Goal: Task Accomplishment & Management: Complete application form

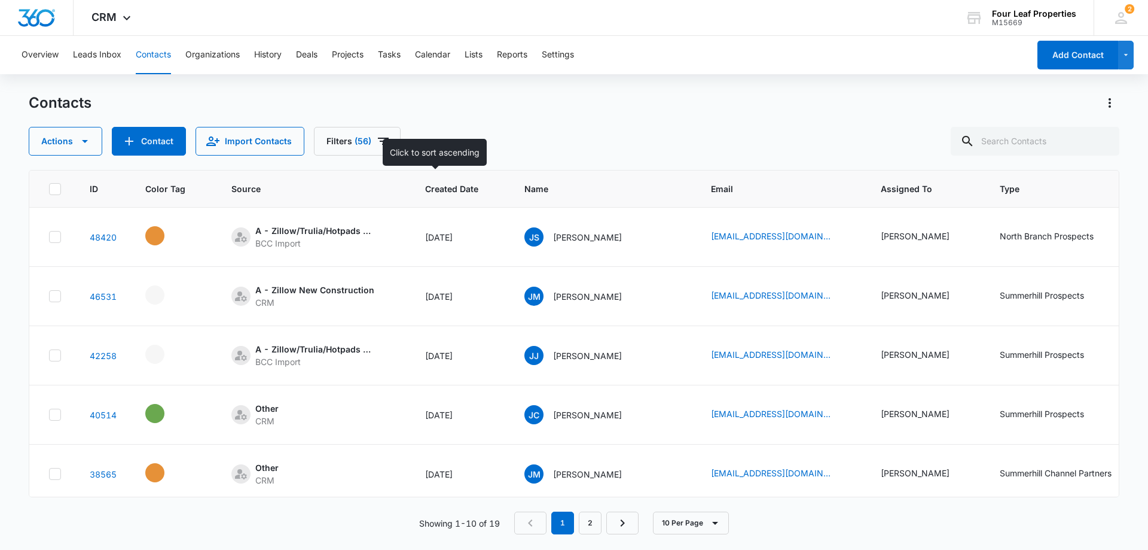
scroll to position [0, 343]
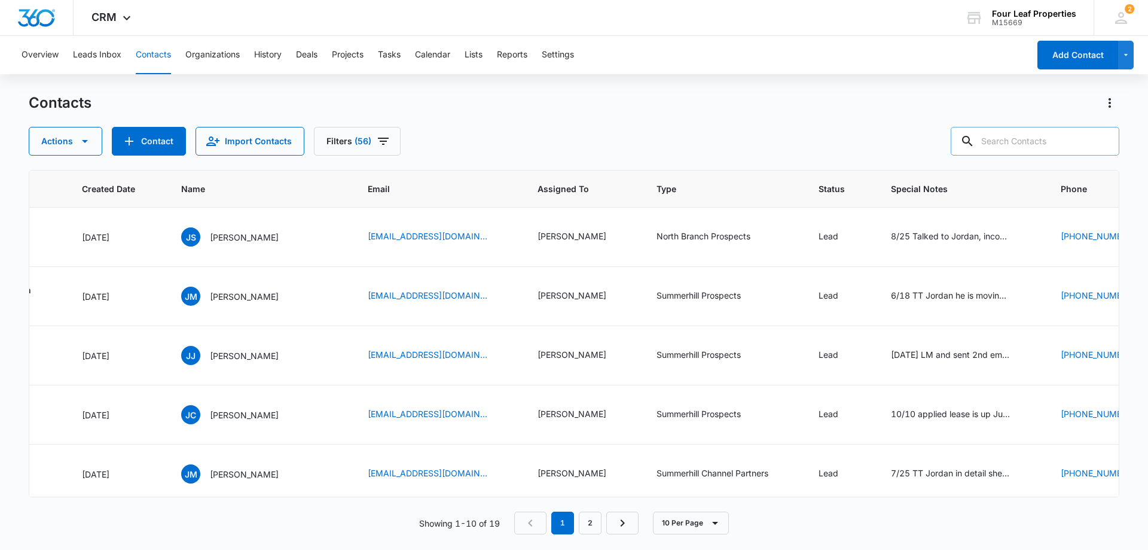
click at [1033, 148] on input "text" at bounding box center [1035, 141] width 169 height 29
type input "[PERSON_NAME]"
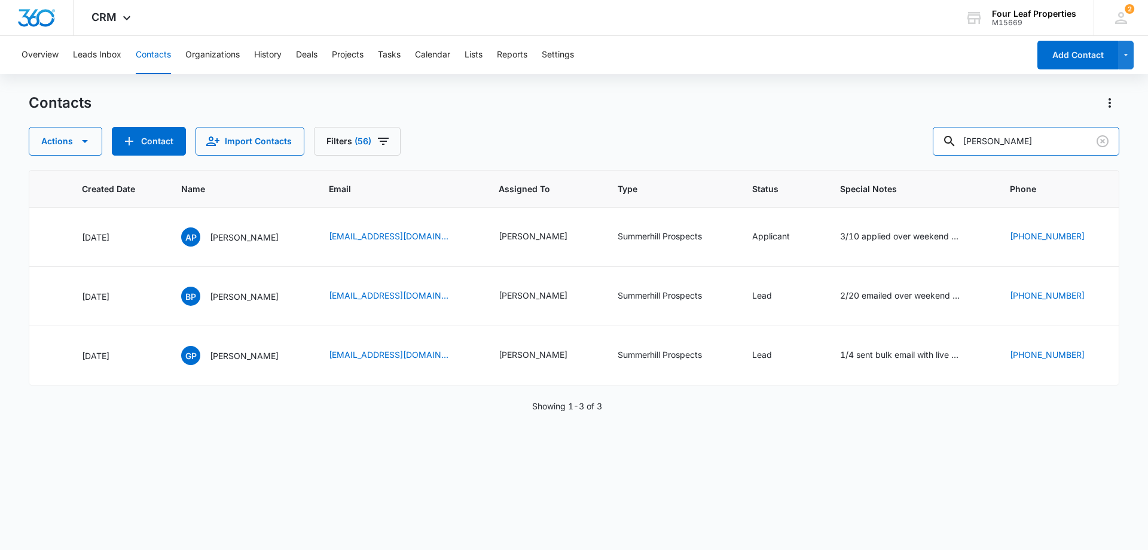
drag, startPoint x: 907, startPoint y: 144, endPoint x: 577, endPoint y: 146, distance: 329.6
click at [579, 146] on div "Actions Contact Import Contacts Filters (56) [PERSON_NAME]" at bounding box center [574, 141] width 1091 height 29
paste input "tel:[PHONE_NUMBER]"
drag, startPoint x: 986, startPoint y: 142, endPoint x: 861, endPoint y: 137, distance: 125.1
click at [919, 145] on div "Actions Contact Import Contacts Filters (56) tel:[PHONE_NUMBER]" at bounding box center [574, 141] width 1091 height 29
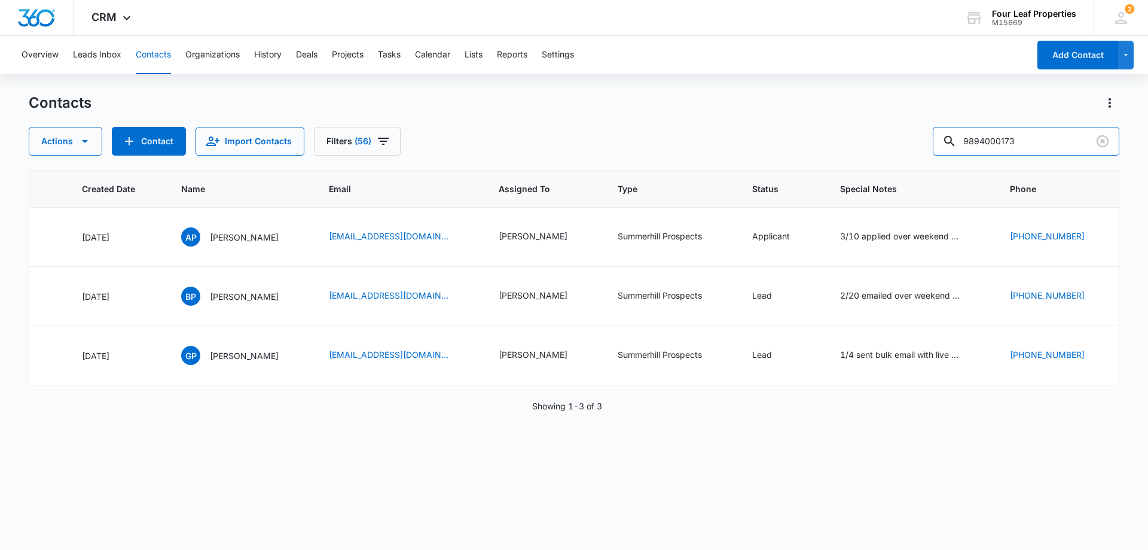
type input "9894000173"
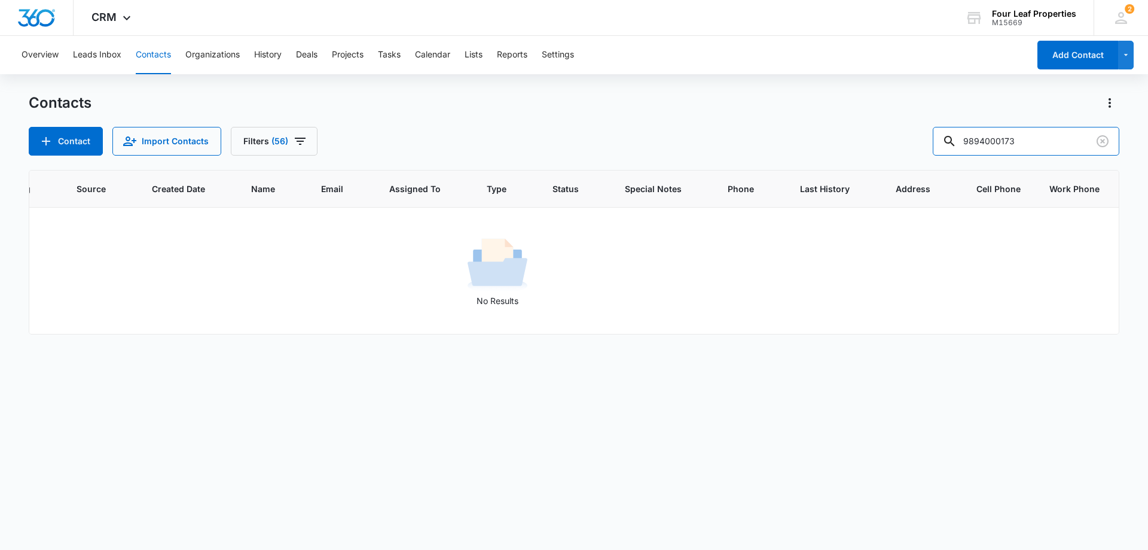
scroll to position [0, 154]
drag, startPoint x: 799, startPoint y: 151, endPoint x: 769, endPoint y: 161, distance: 31.8
click at [769, 161] on div "Contacts Contact Import Contacts Filters [PHONE_NUMBER] ID Color Tag Source Cre…" at bounding box center [574, 320] width 1091 height 455
click at [75, 145] on button "Contact" at bounding box center [66, 141] width 74 height 29
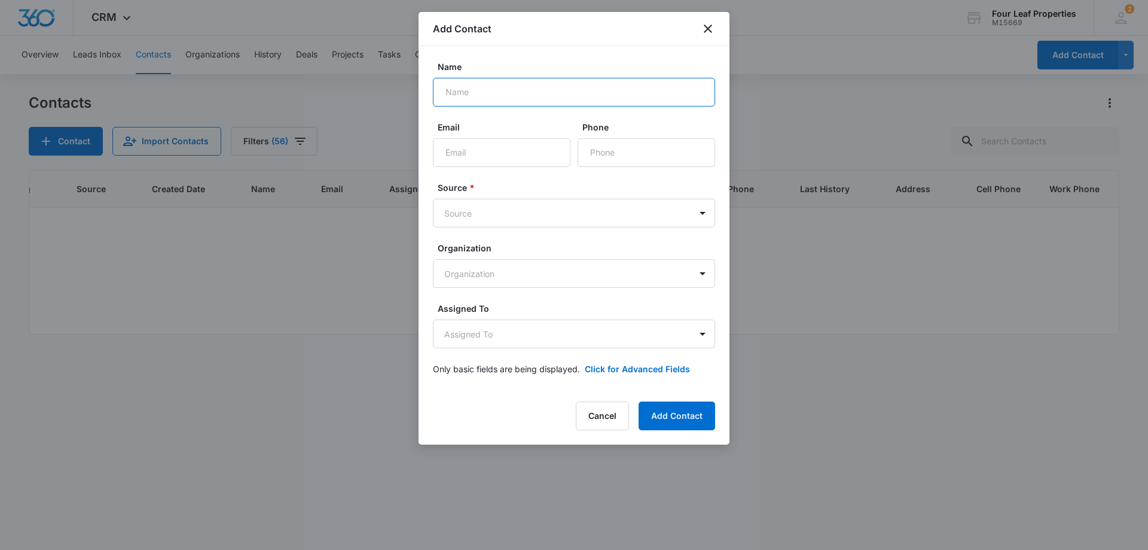
paste input "[PERSON_NAME]"
type input "[PERSON_NAME]"
click at [514, 158] on input "Email" at bounding box center [502, 152] width 138 height 29
paste input "[EMAIL_ADDRESS][DOMAIN_NAME]"
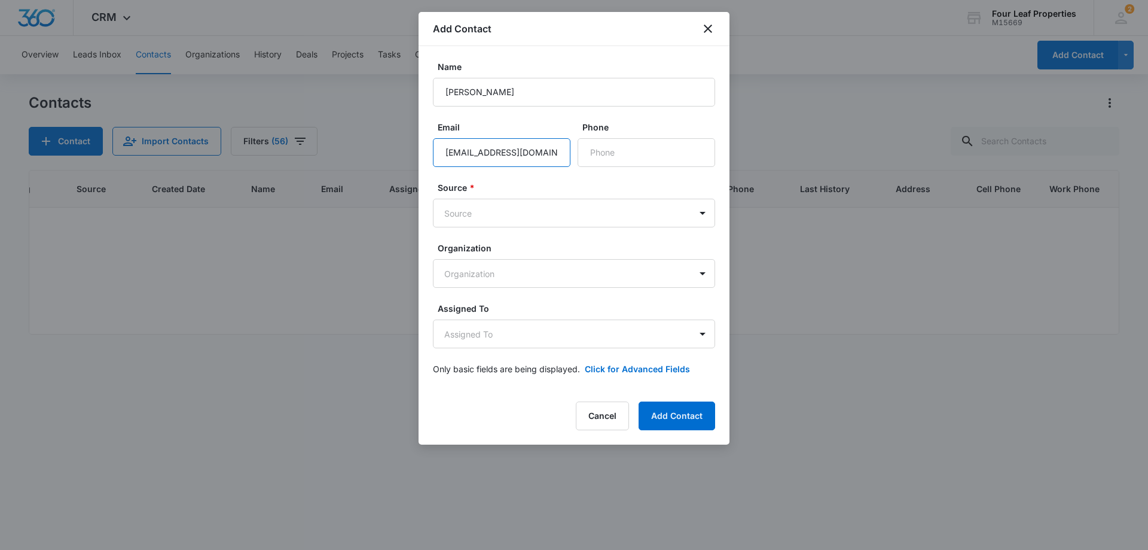
scroll to position [0, 14]
type input "[EMAIL_ADDRESS][DOMAIN_NAME]"
click at [608, 157] on input "Phone" at bounding box center [647, 152] width 138 height 29
paste input "[PHONE_NUMBER]"
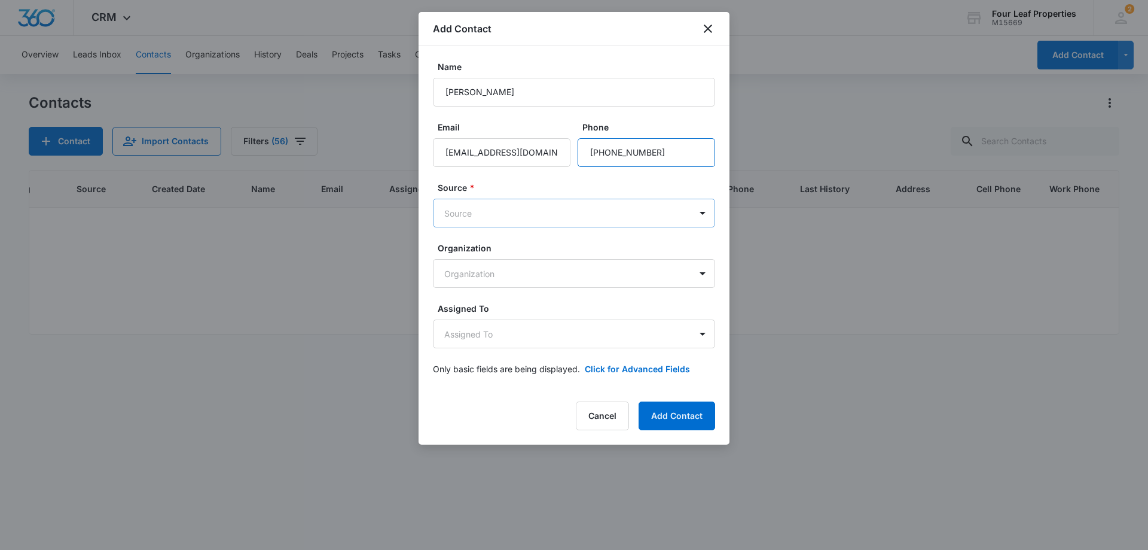
type input "[PHONE_NUMBER]"
click at [567, 220] on body "CRM Apps Reputation Websites Forms CRM Email Social Shop Payments POS Content A…" at bounding box center [574, 275] width 1148 height 550
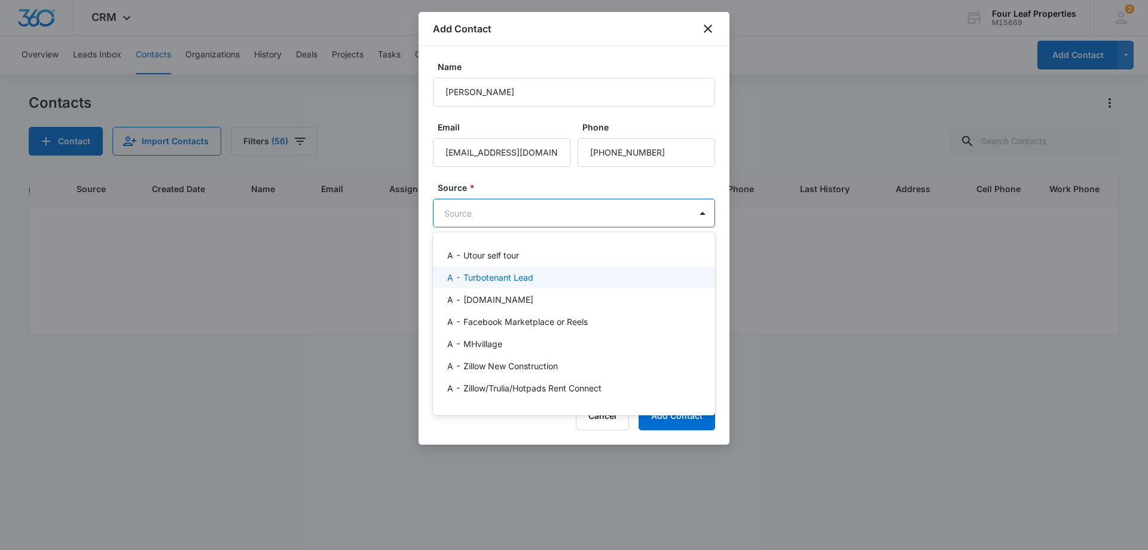
click at [537, 278] on div "A - Turbotenant Lead" at bounding box center [572, 277] width 251 height 13
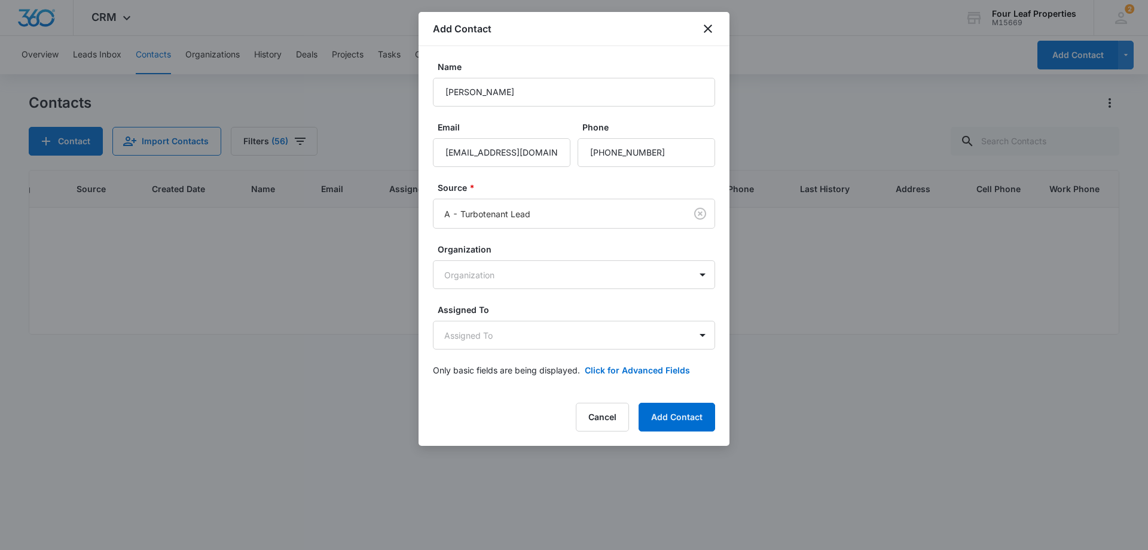
click at [560, 198] on div "Source * A - Turbotenant Lead" at bounding box center [574, 204] width 282 height 47
click at [541, 263] on body "CRM Apps Reputation Websites Forms CRM Email Social Shop Payments POS Content A…" at bounding box center [574, 275] width 1148 height 550
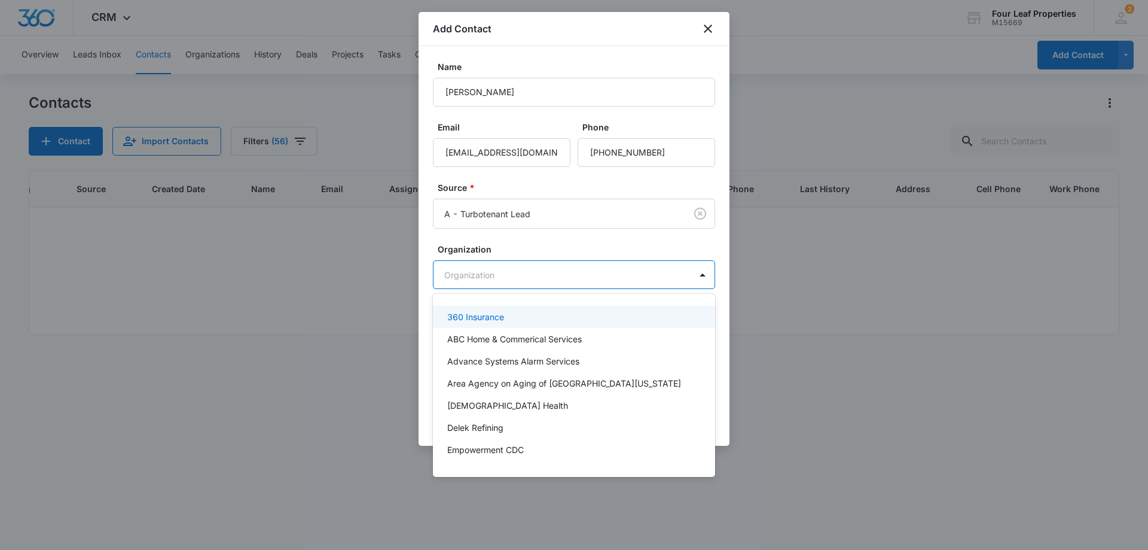
click at [541, 237] on div at bounding box center [574, 275] width 1148 height 550
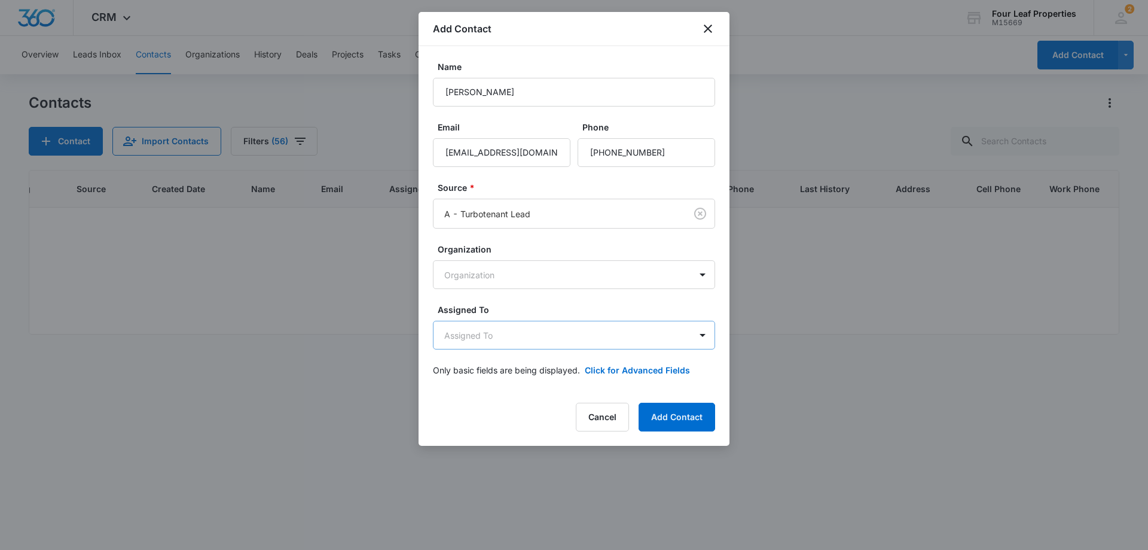
click at [544, 330] on body "CRM Apps Reputation Websites Forms CRM Email Social Shop Payments POS Content A…" at bounding box center [574, 275] width 1148 height 550
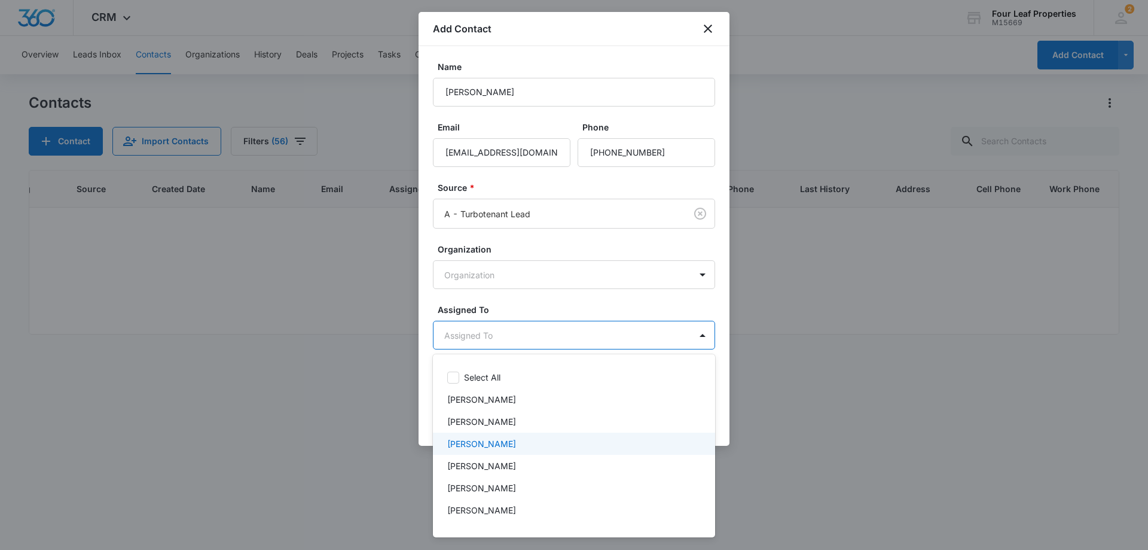
click at [507, 447] on p "[PERSON_NAME]" at bounding box center [481, 443] width 69 height 13
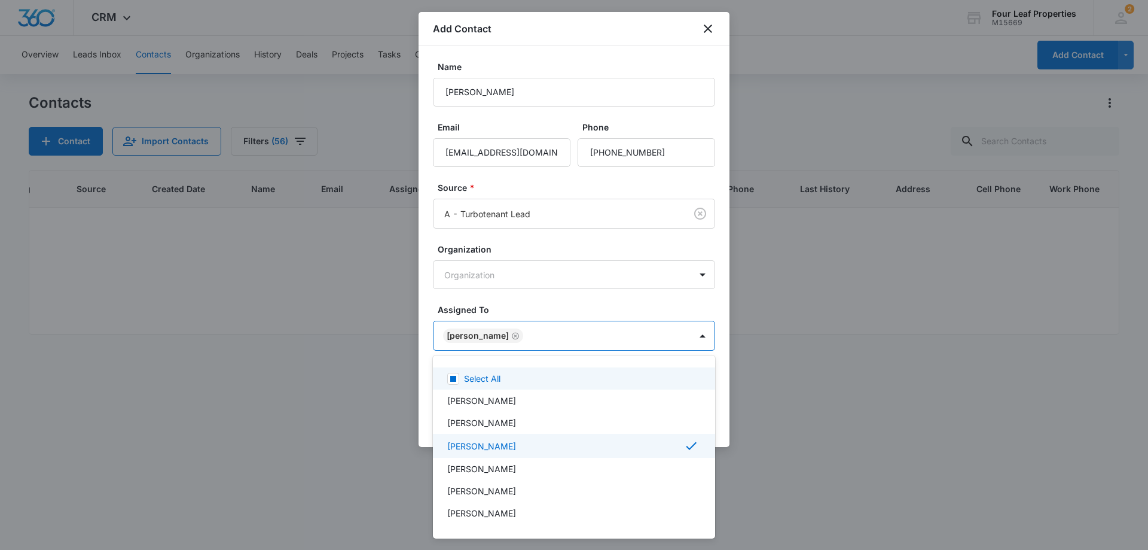
click at [567, 308] on div at bounding box center [574, 275] width 1148 height 550
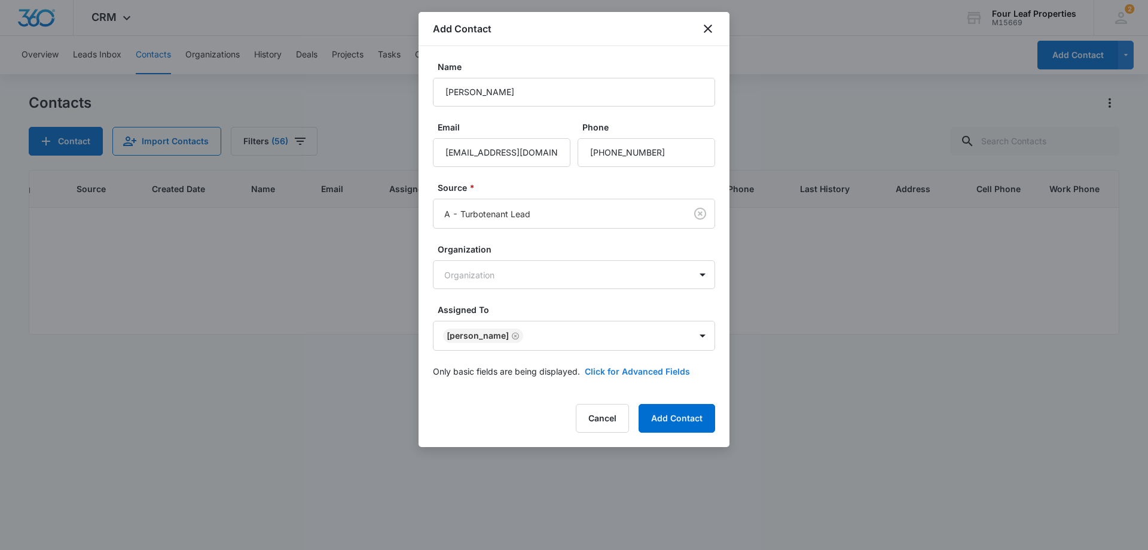
click at [606, 379] on form "Name [PERSON_NAME] Email [EMAIL_ADDRESS][DOMAIN_NAME] Phone Source * A - Turbot…" at bounding box center [574, 225] width 282 height 331
click at [611, 373] on button "Click for Advanced Fields" at bounding box center [637, 371] width 105 height 13
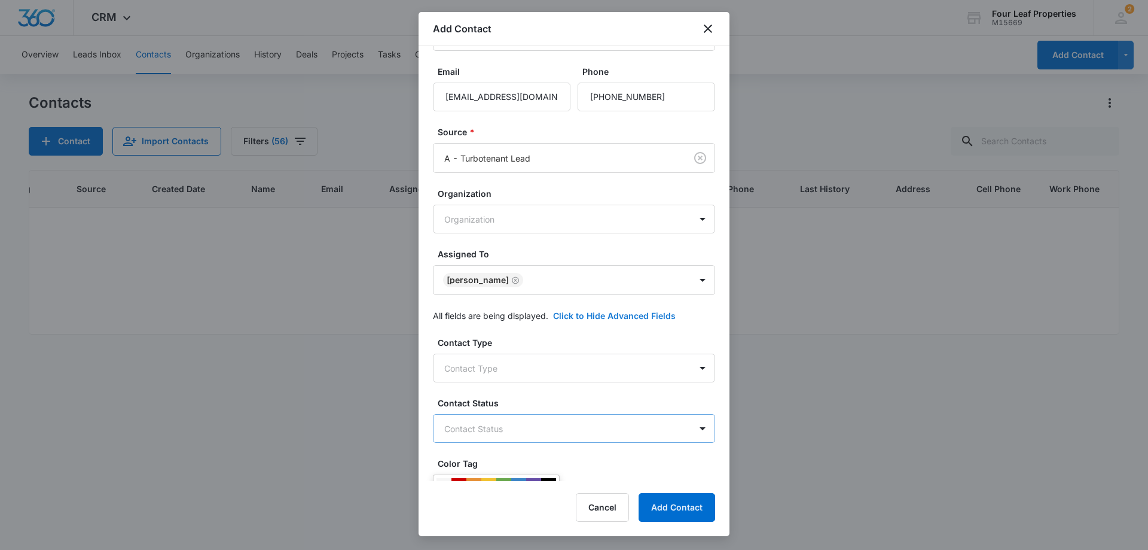
scroll to position [179, 0]
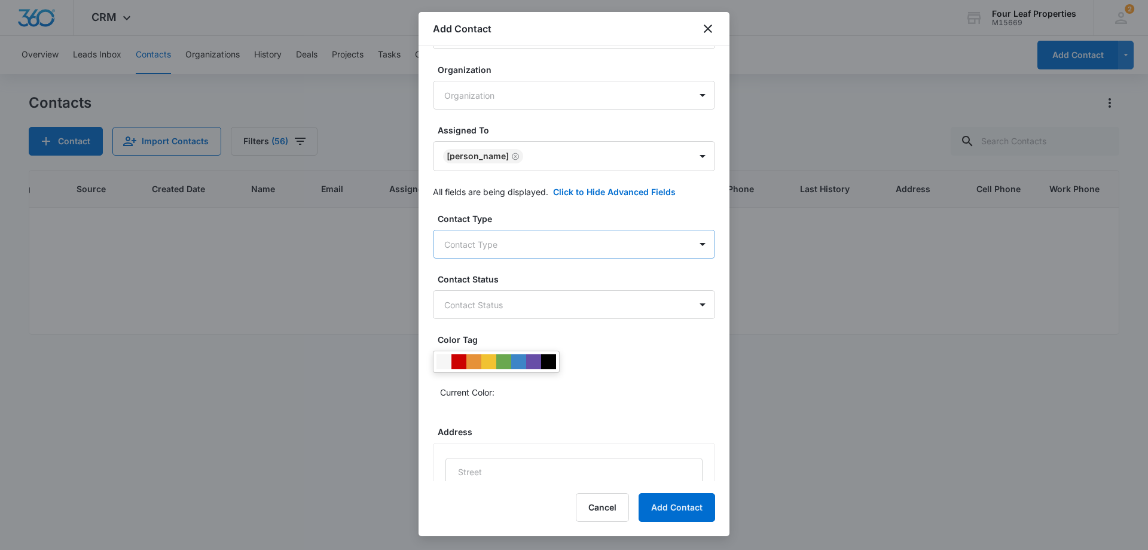
click at [549, 248] on body "CRM Apps Reputation Websites Forms CRM Email Social Shop Payments POS Content A…" at bounding box center [574, 275] width 1148 height 550
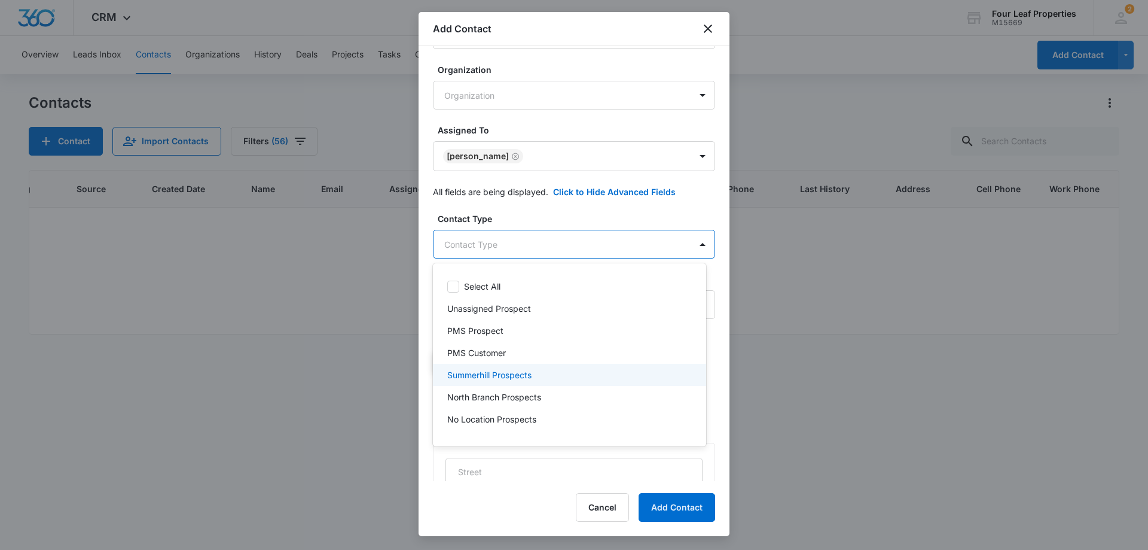
click at [541, 370] on div "Summerhill Prospects" at bounding box center [568, 374] width 242 height 13
click at [566, 233] on div at bounding box center [574, 275] width 1148 height 550
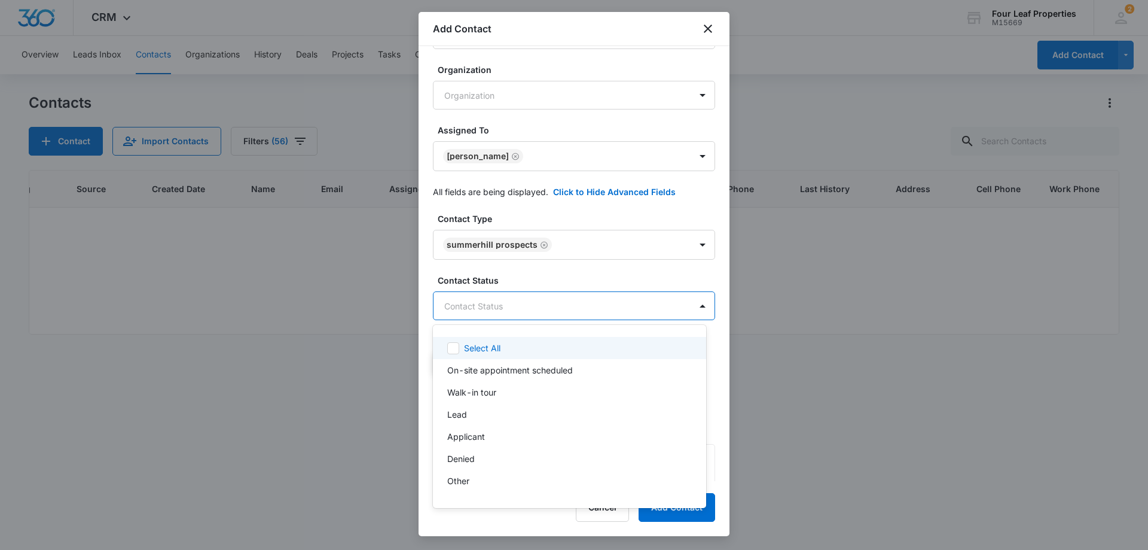
click at [561, 303] on body "CRM Apps Reputation Websites Forms CRM Email Social Shop Payments POS Content A…" at bounding box center [574, 275] width 1148 height 550
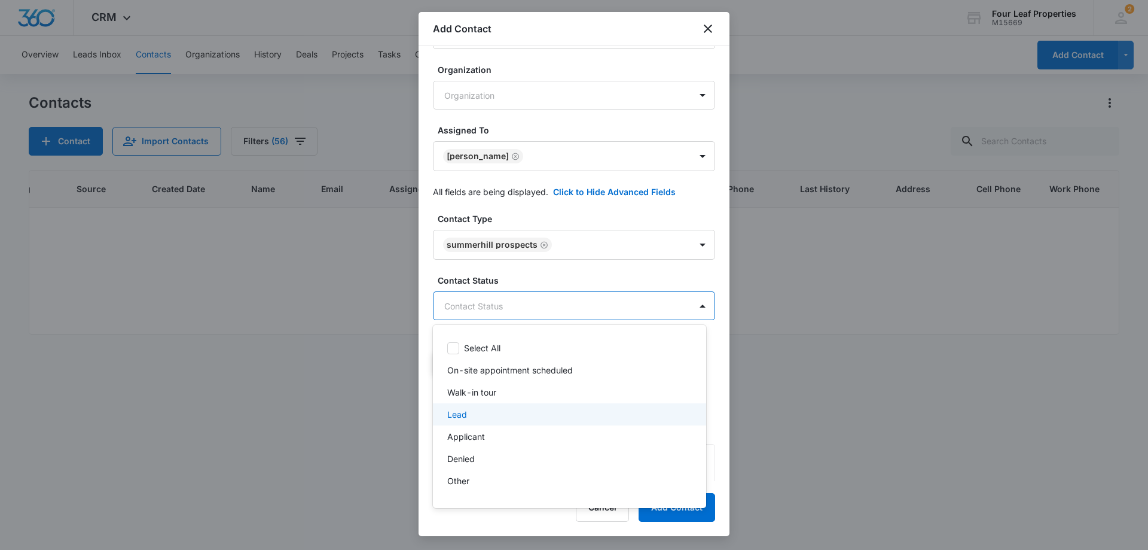
click at [529, 409] on div "Lead" at bounding box center [568, 414] width 242 height 13
click at [558, 270] on div at bounding box center [574, 275] width 1148 height 550
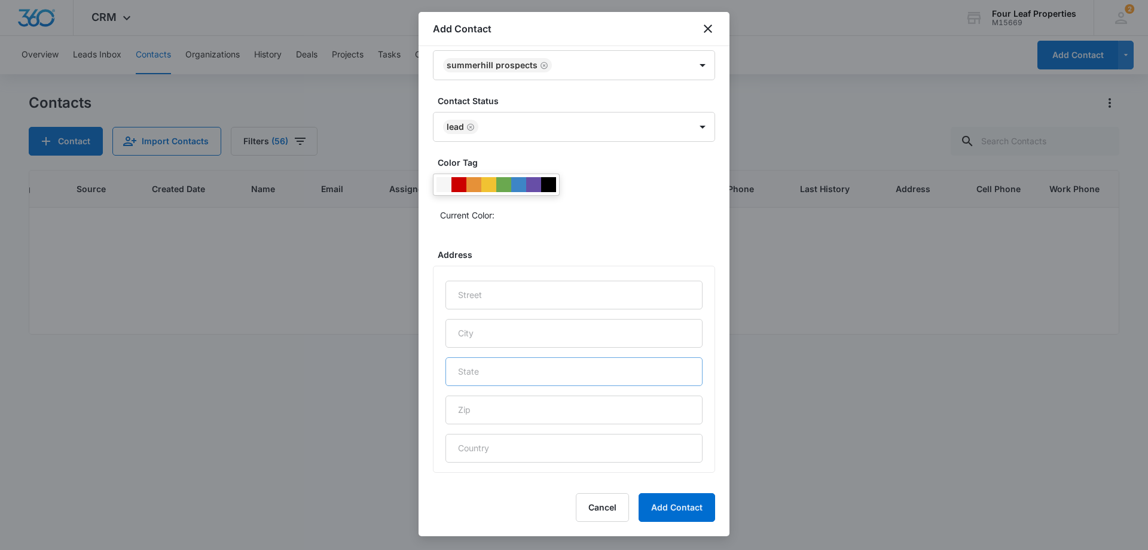
scroll to position [472, 0]
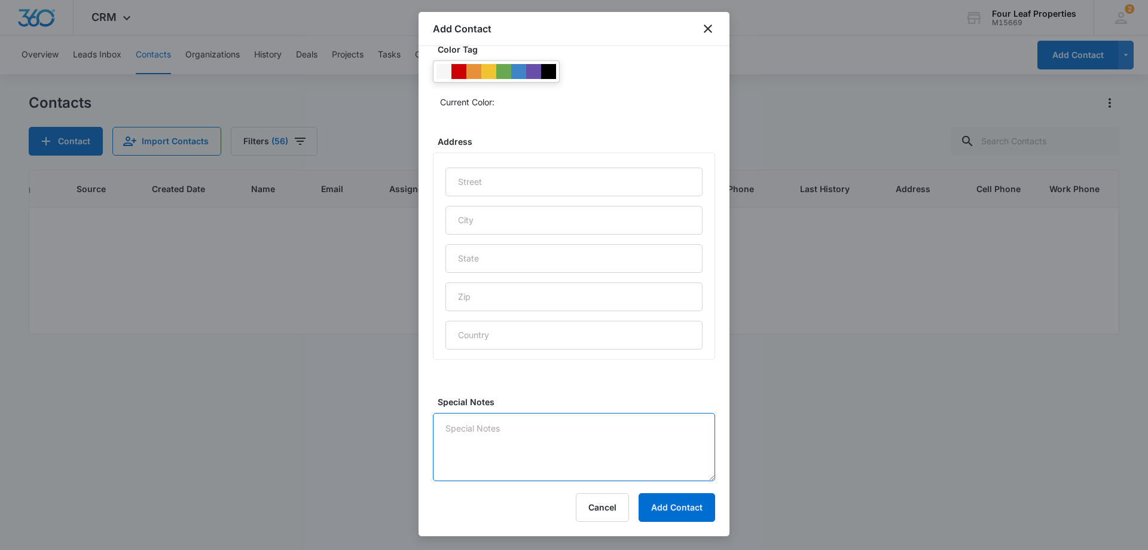
click at [523, 448] on textarea "Special Notes" at bounding box center [574, 447] width 282 height 68
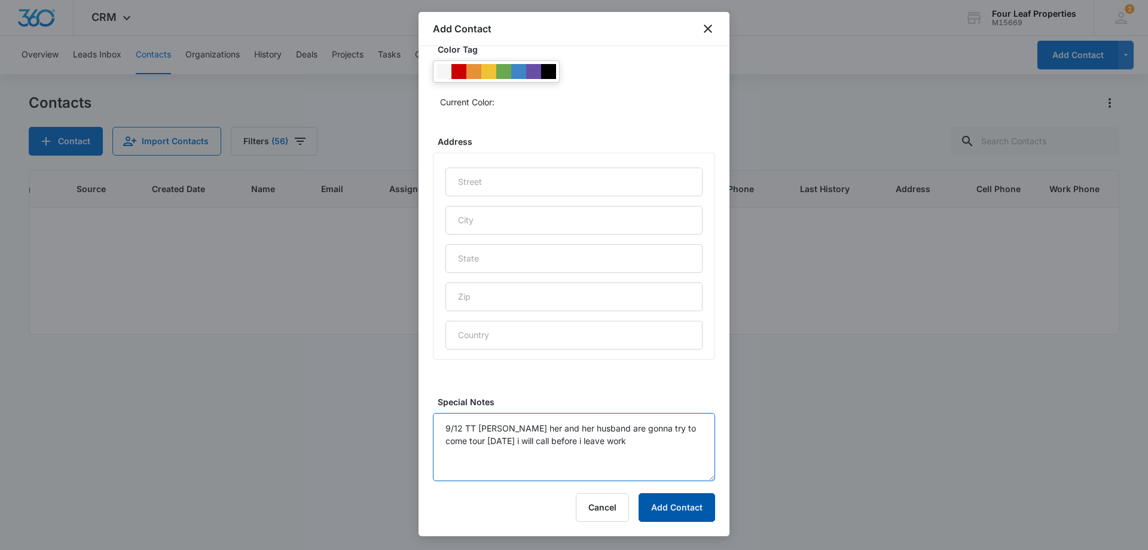
type textarea "9/12 TT [PERSON_NAME] her and her husband are gonna try to come tour [DATE] i w…"
click at [693, 516] on button "Add Contact" at bounding box center [677, 507] width 77 height 29
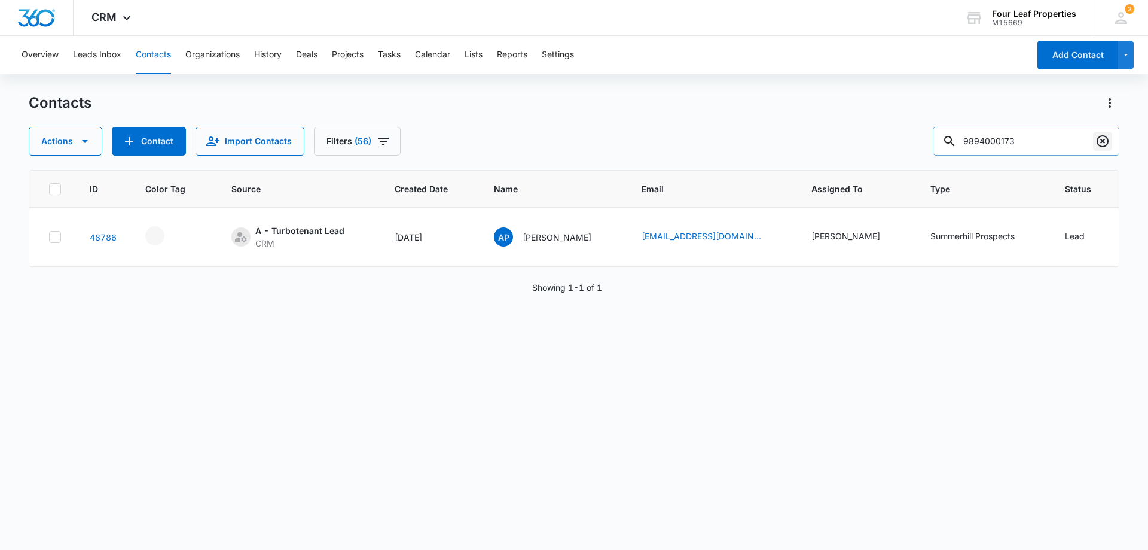
click at [1106, 141] on icon "Clear" at bounding box center [1103, 141] width 14 height 14
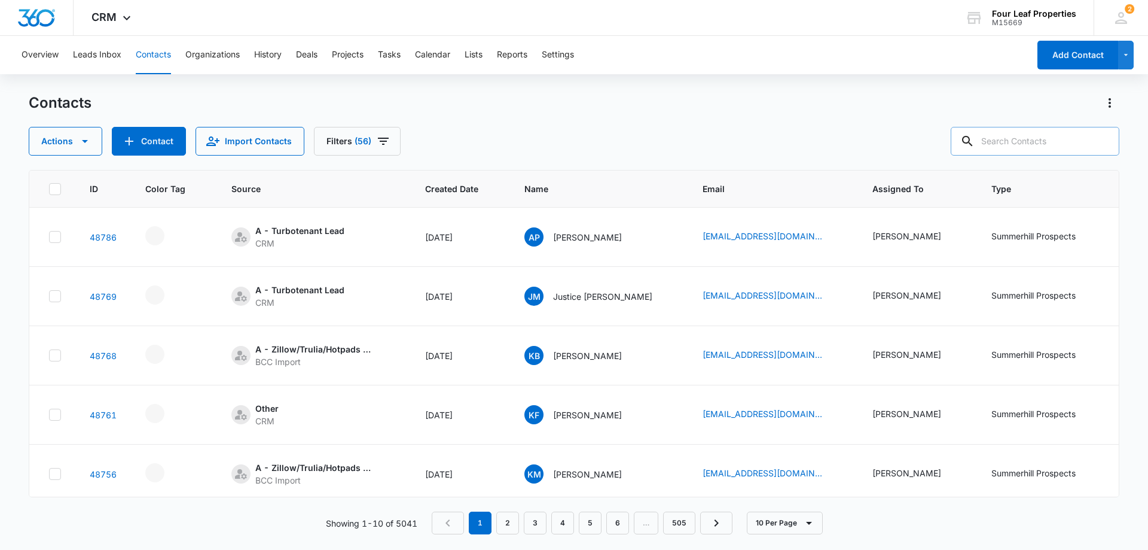
click at [891, 114] on div "Contacts Actions Contact Import Contacts Filters (56)" at bounding box center [574, 124] width 1091 height 62
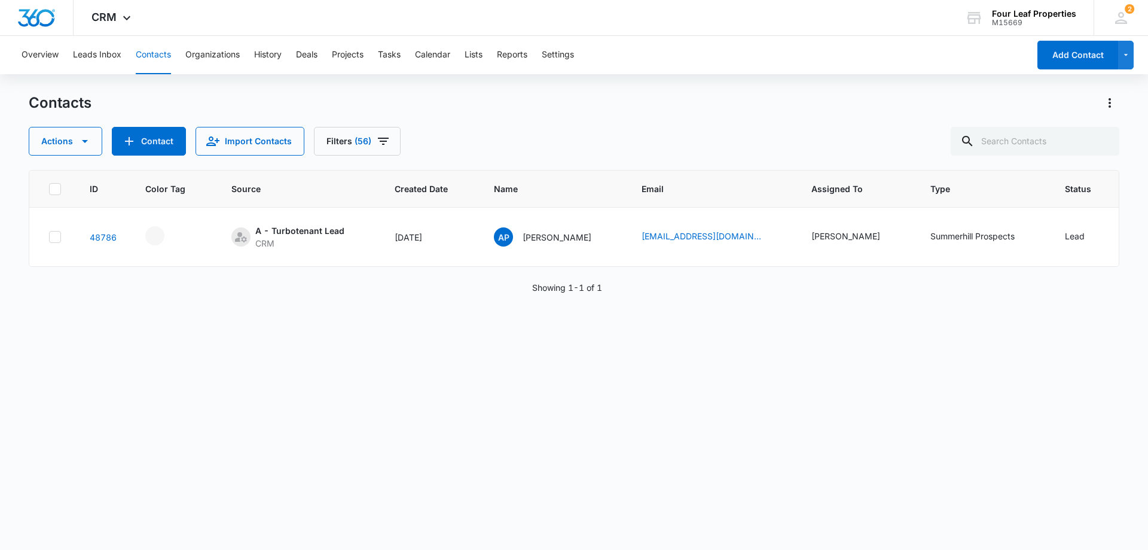
scroll to position [0, 154]
